Goal: Information Seeking & Learning: Learn about a topic

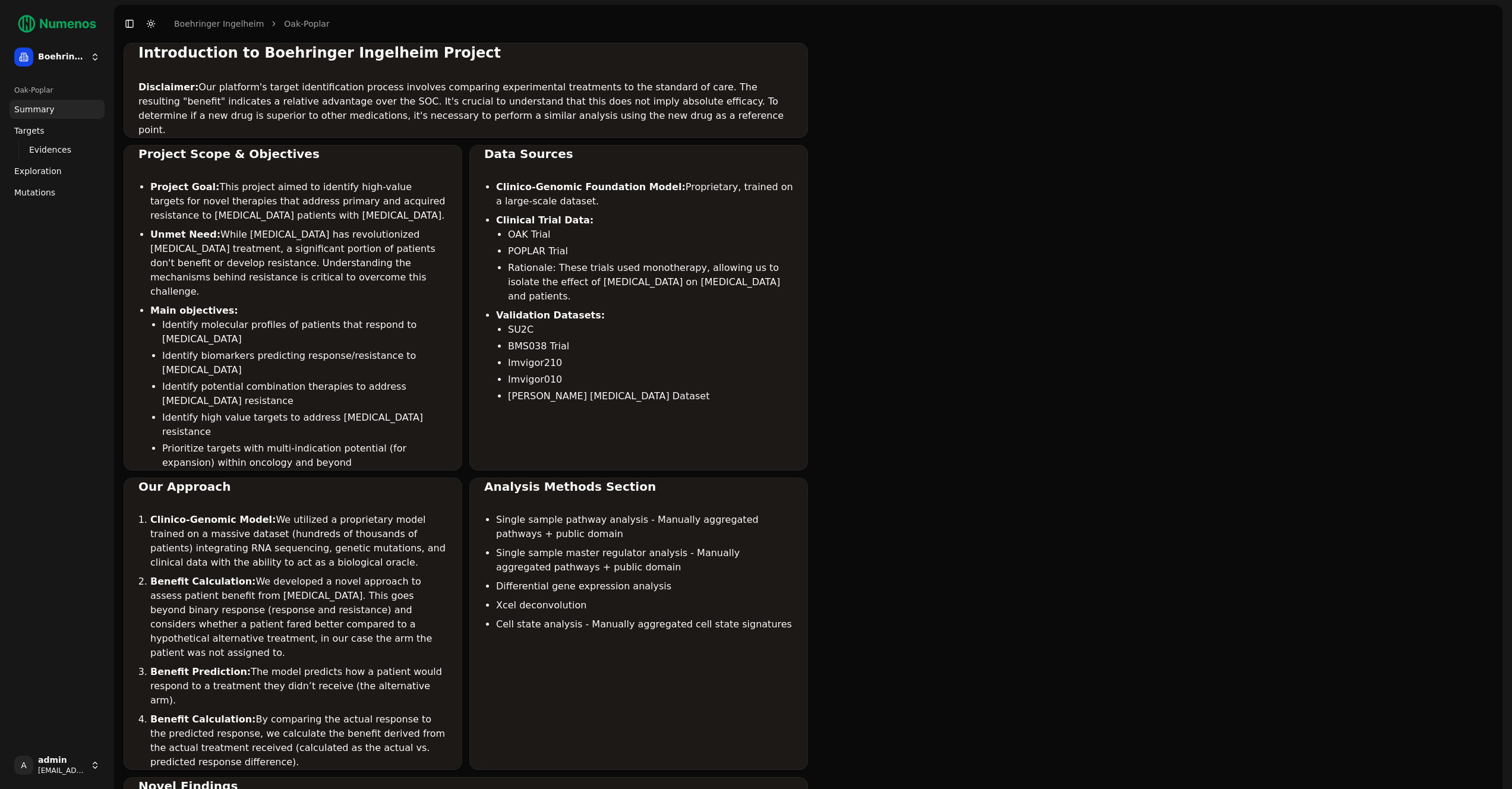
click at [46, 189] on span "Mutations" at bounding box center [35, 192] width 41 height 12
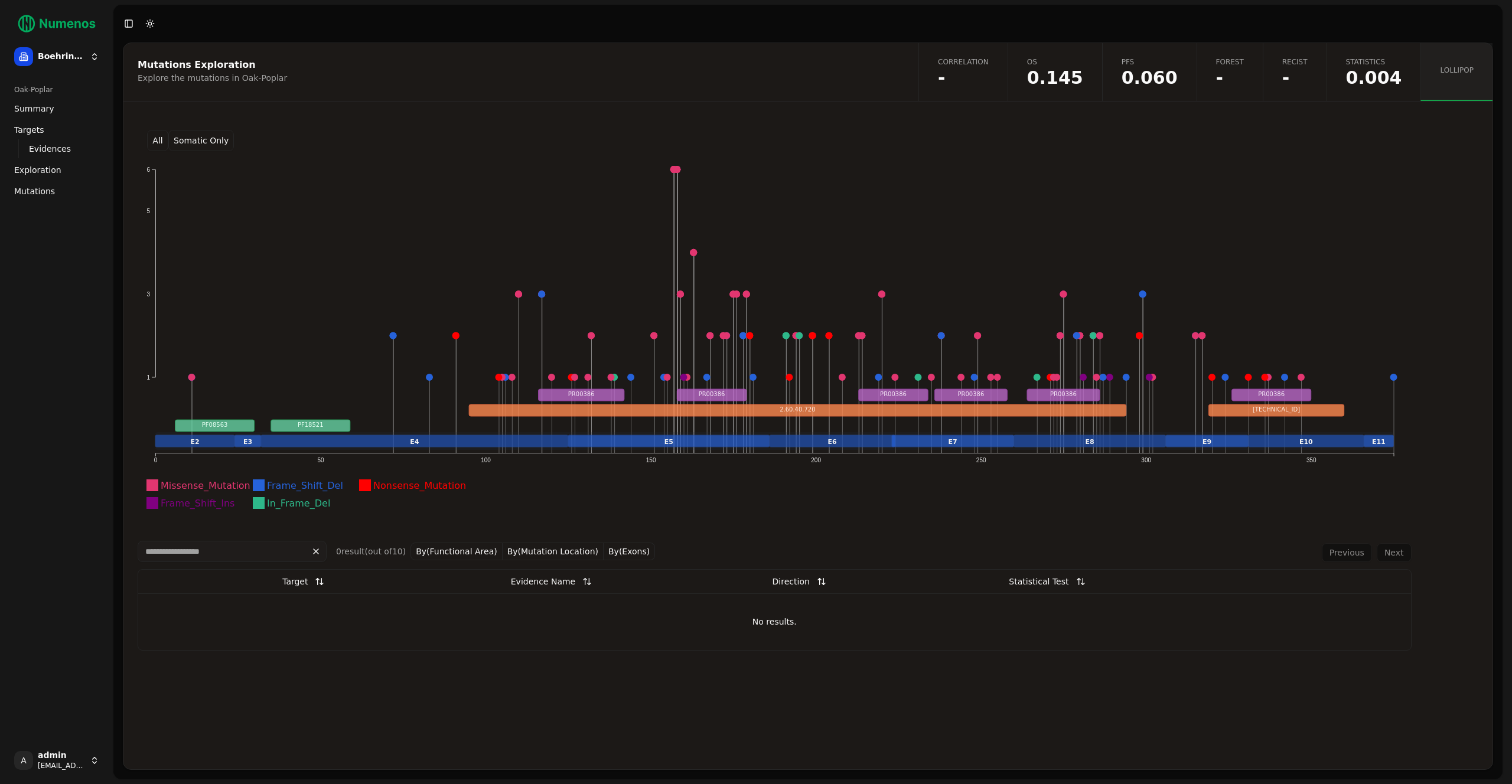
click at [629, 711] on div "Mutations Exploration Explore the mutations in Oak-Poplar Correlation - OS 0.14…" at bounding box center [807, 406] width 1370 height 727
click at [40, 193] on span "Mutations" at bounding box center [35, 191] width 41 height 12
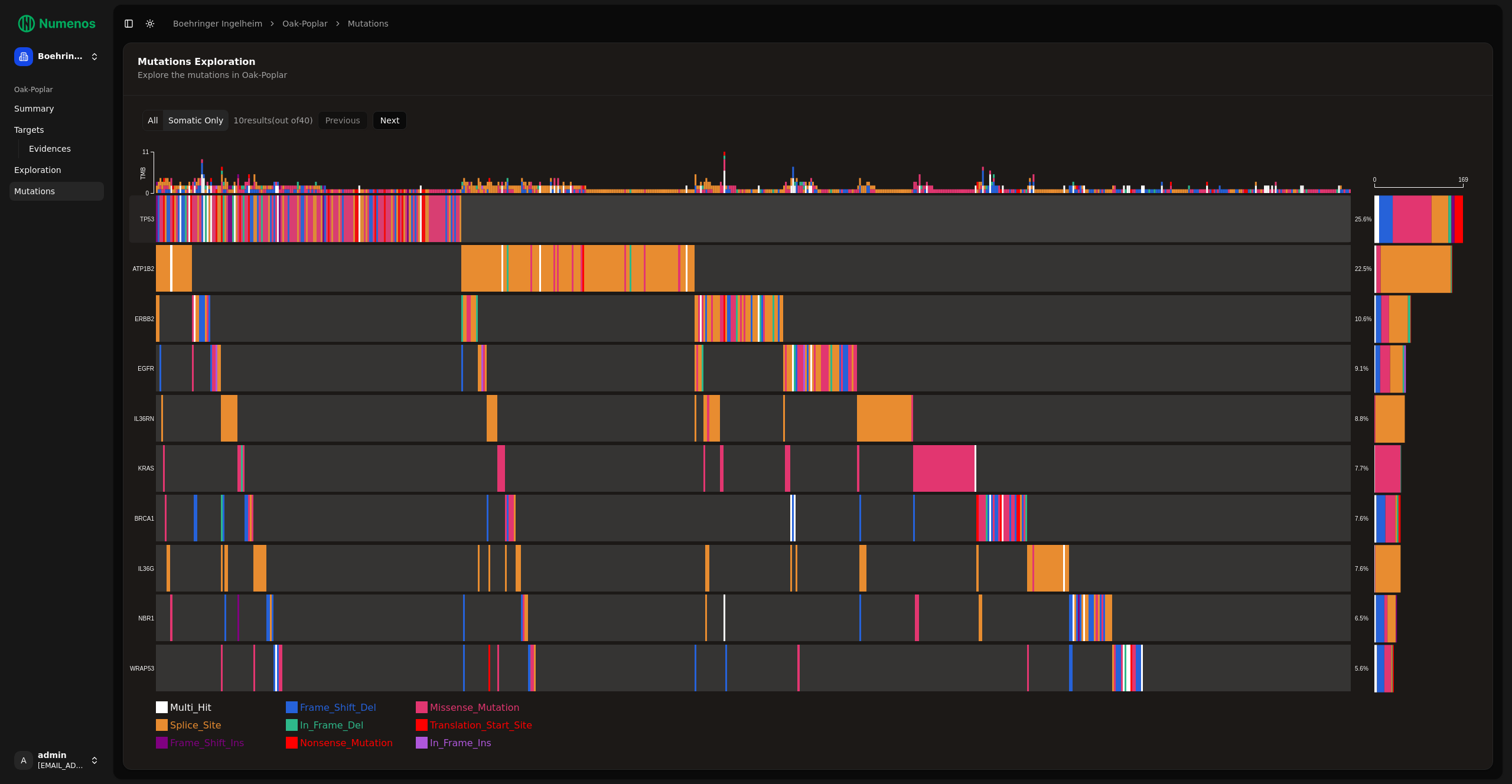
click at [484, 218] on rect at bounding box center [740, 218] width 1222 height 47
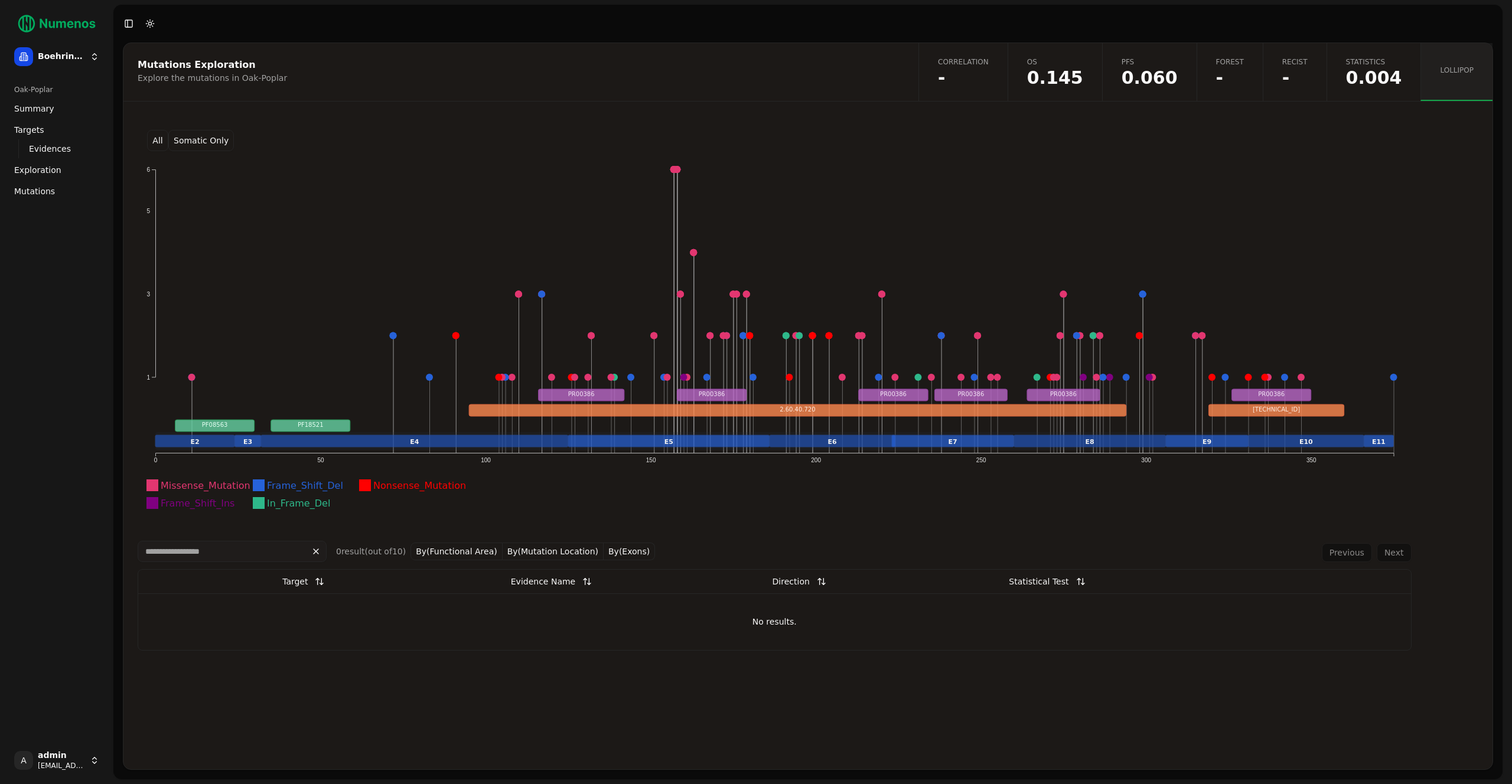
click at [460, 550] on button "By(Functional Area)" at bounding box center [457, 552] width 92 height 18
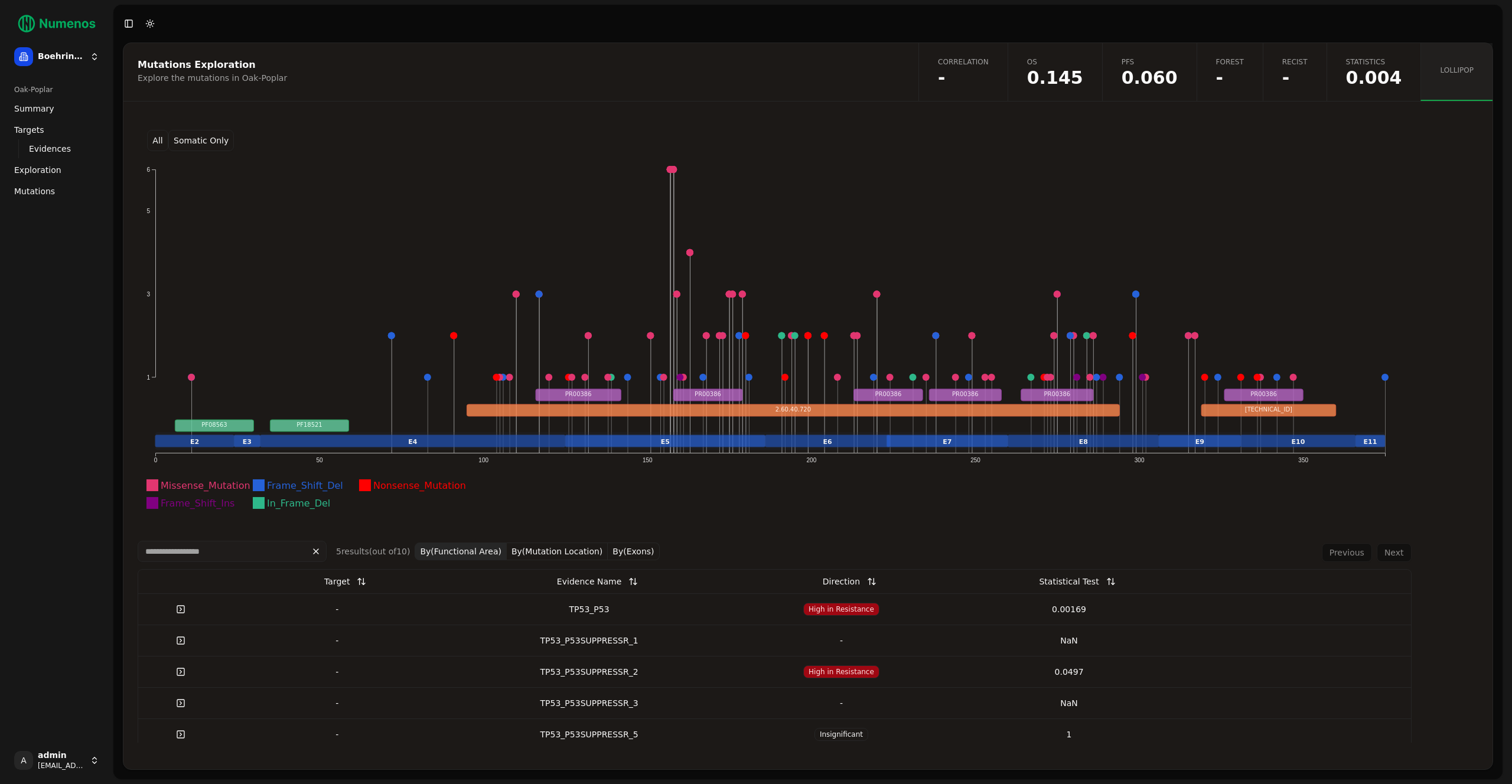
click at [468, 552] on button "By(Functional Area)" at bounding box center [461, 552] width 92 height 18
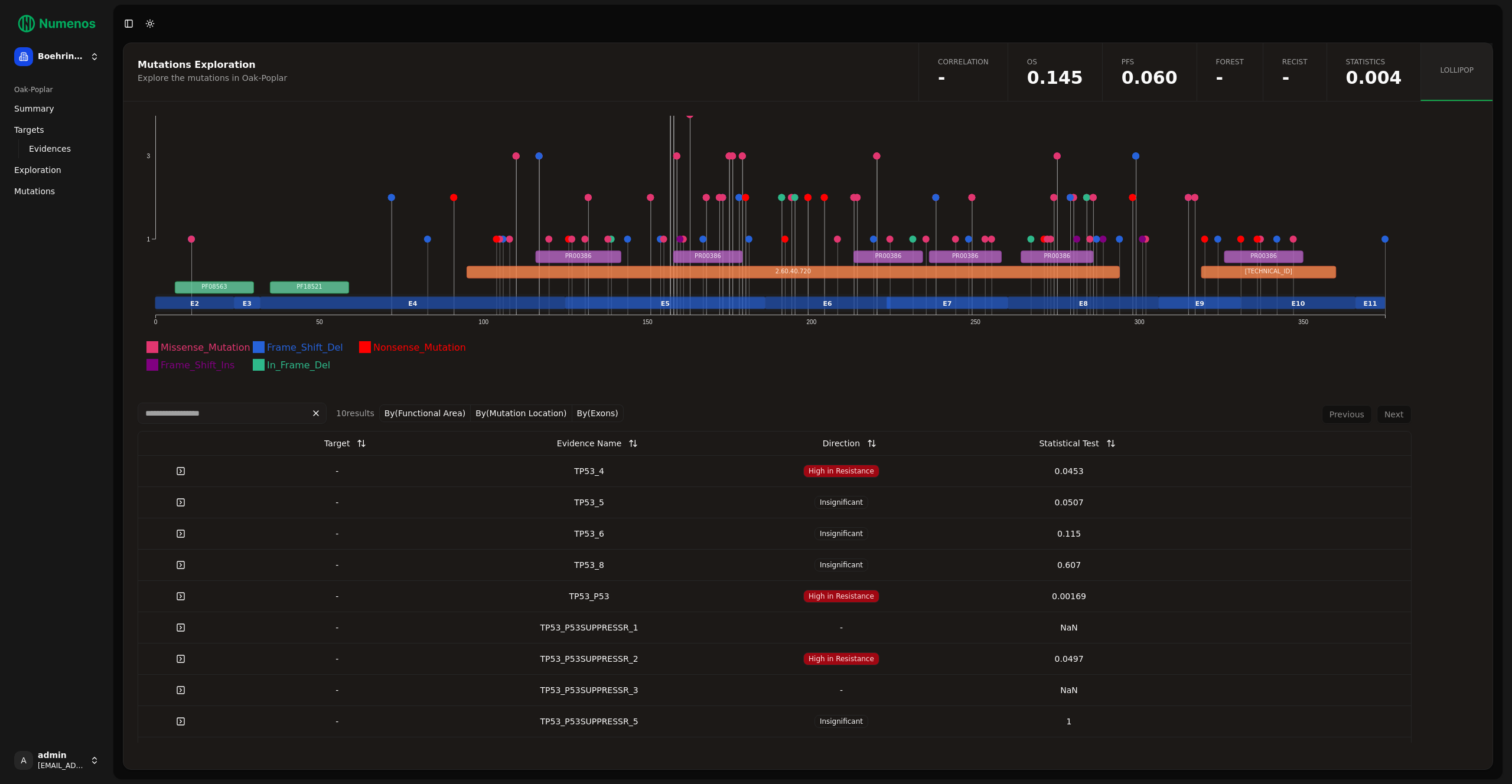
scroll to position [157, 0]
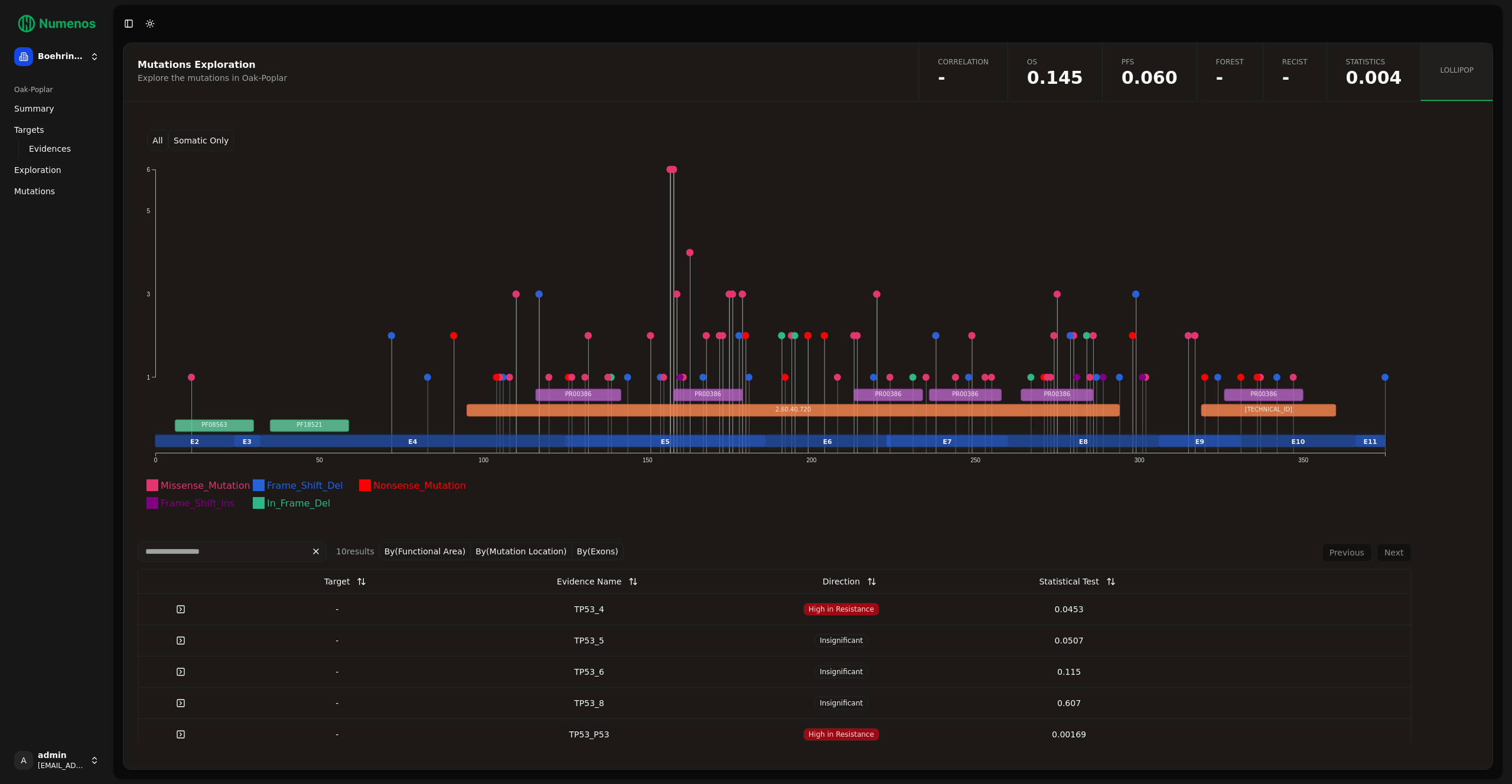
click at [54, 192] on link "Mutations" at bounding box center [57, 191] width 95 height 19
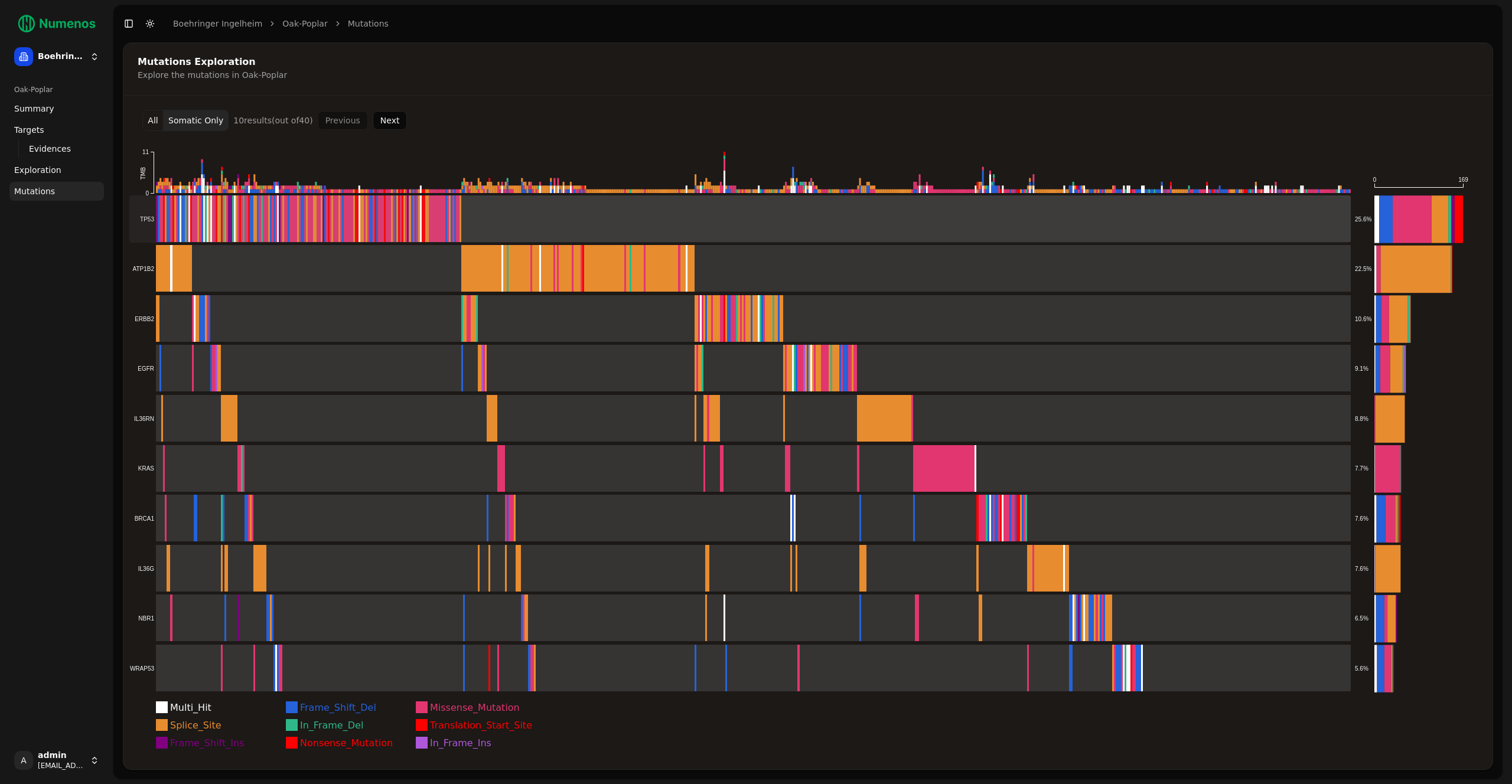
click at [486, 220] on rect at bounding box center [740, 218] width 1222 height 47
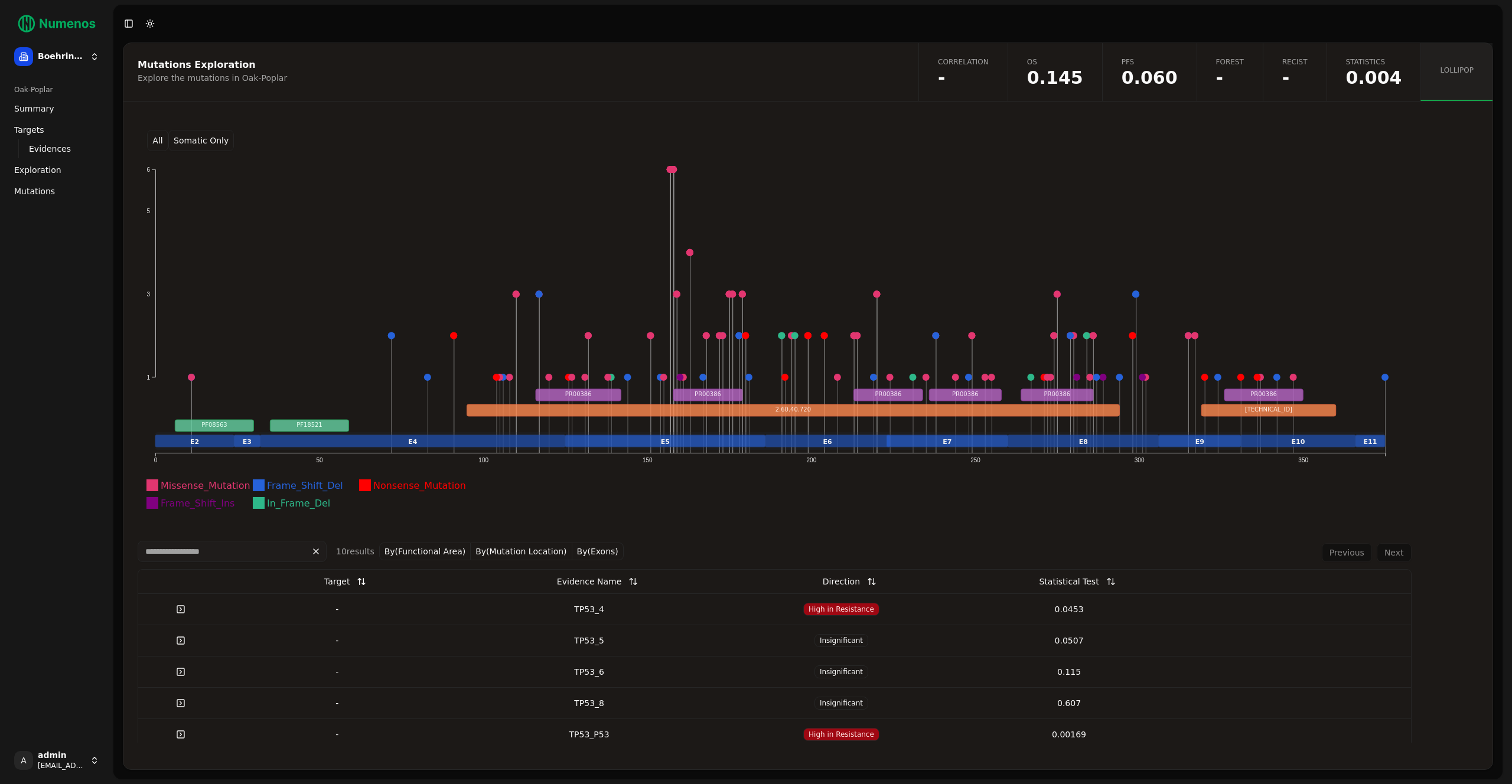
click at [442, 545] on button "By(Functional Area)" at bounding box center [425, 552] width 92 height 18
click at [439, 552] on button "By(Functional Area)" at bounding box center [461, 552] width 92 height 18
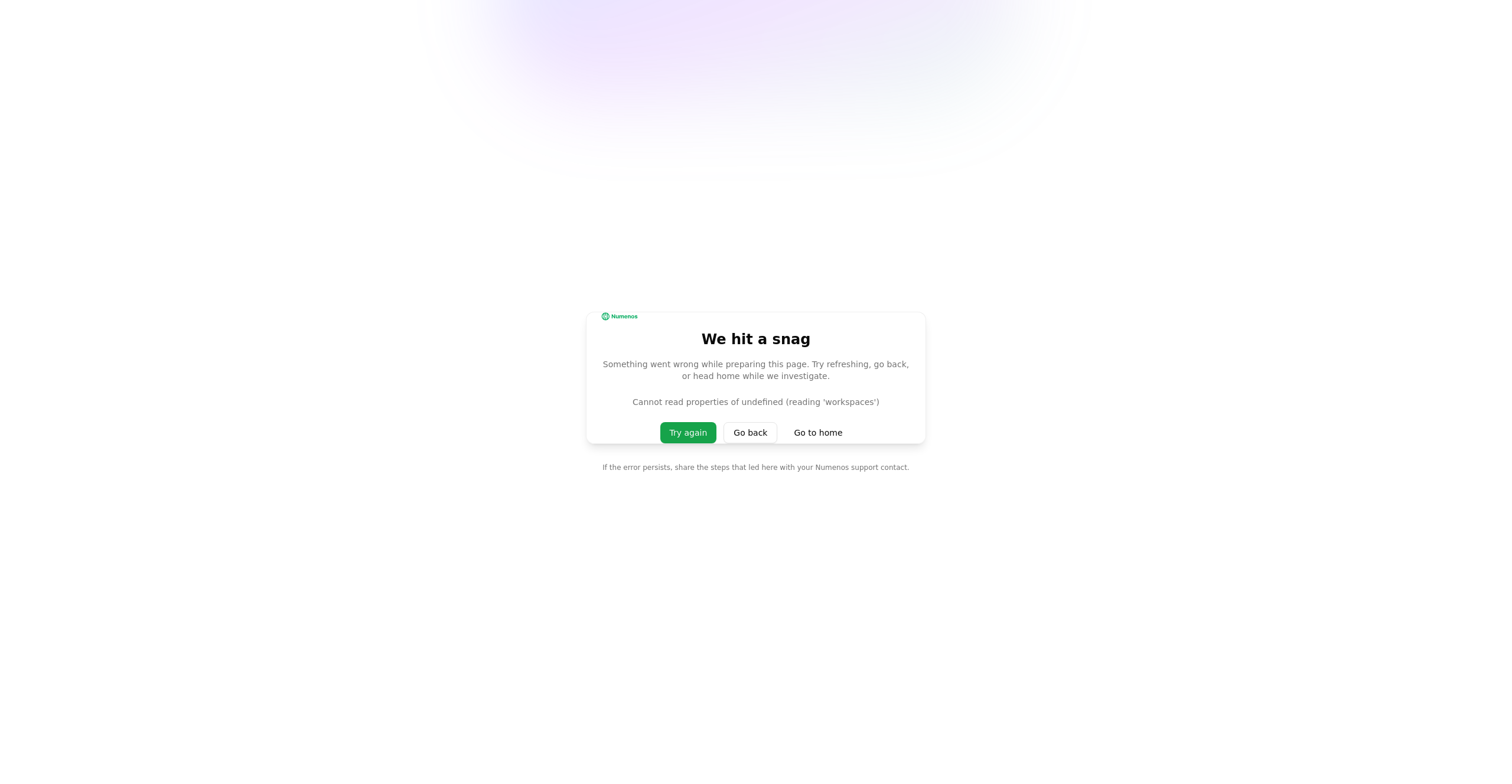
click at [706, 432] on button "Try again" at bounding box center [689, 433] width 57 height 21
